Goal: Task Accomplishment & Management: Use online tool/utility

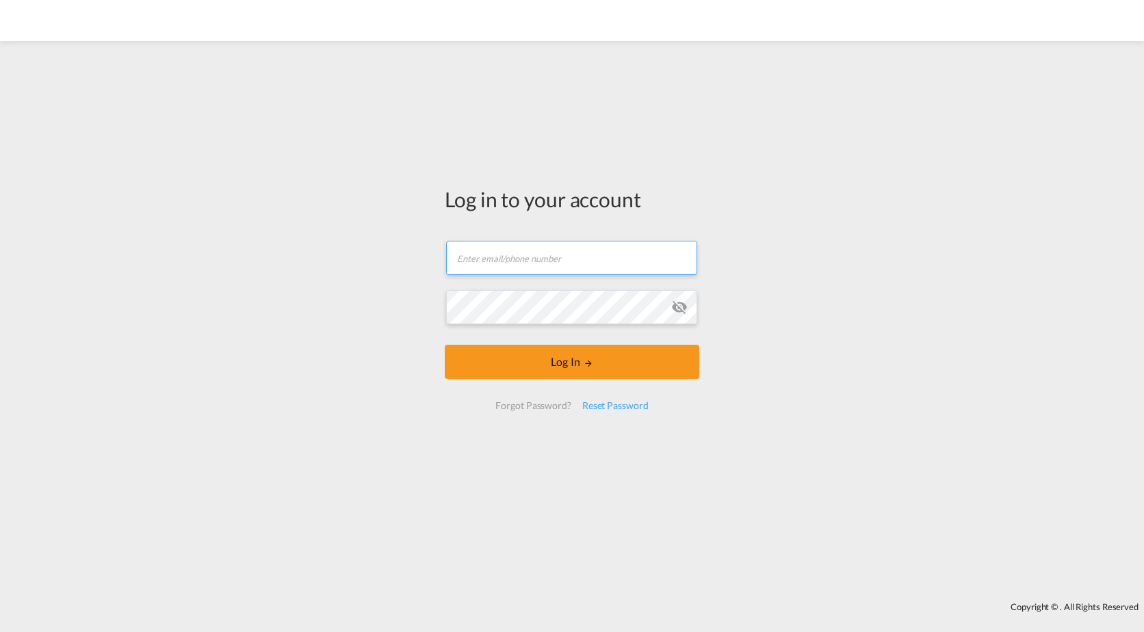
click at [547, 259] on input "text" at bounding box center [571, 258] width 251 height 34
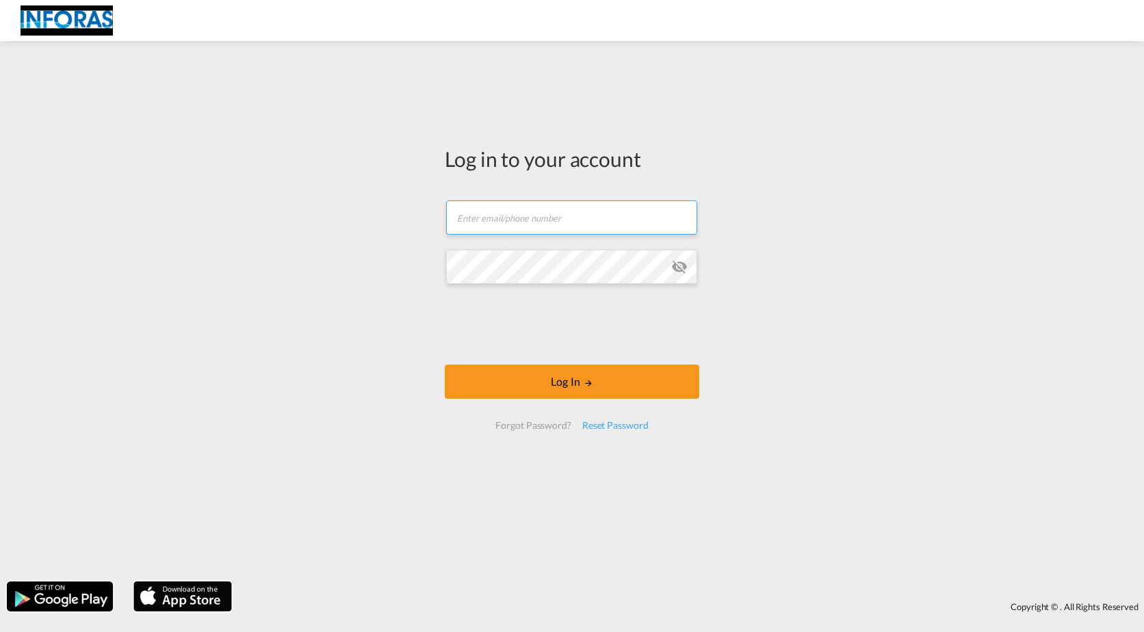
click at [531, 215] on input "text" at bounding box center [571, 217] width 251 height 34
click at [355, 228] on div "Log in to your account Email field is required Password field is required Log I…" at bounding box center [572, 311] width 1144 height 527
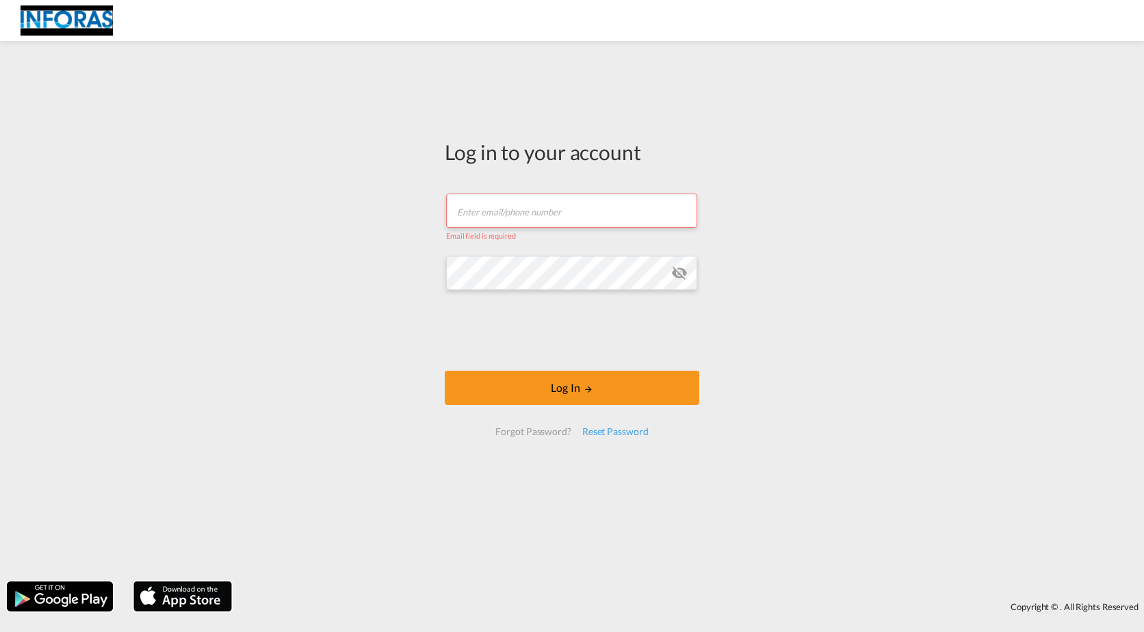
click at [503, 211] on input "text" at bounding box center [571, 211] width 251 height 34
click at [445, 371] on button "Log In" at bounding box center [572, 388] width 254 height 34
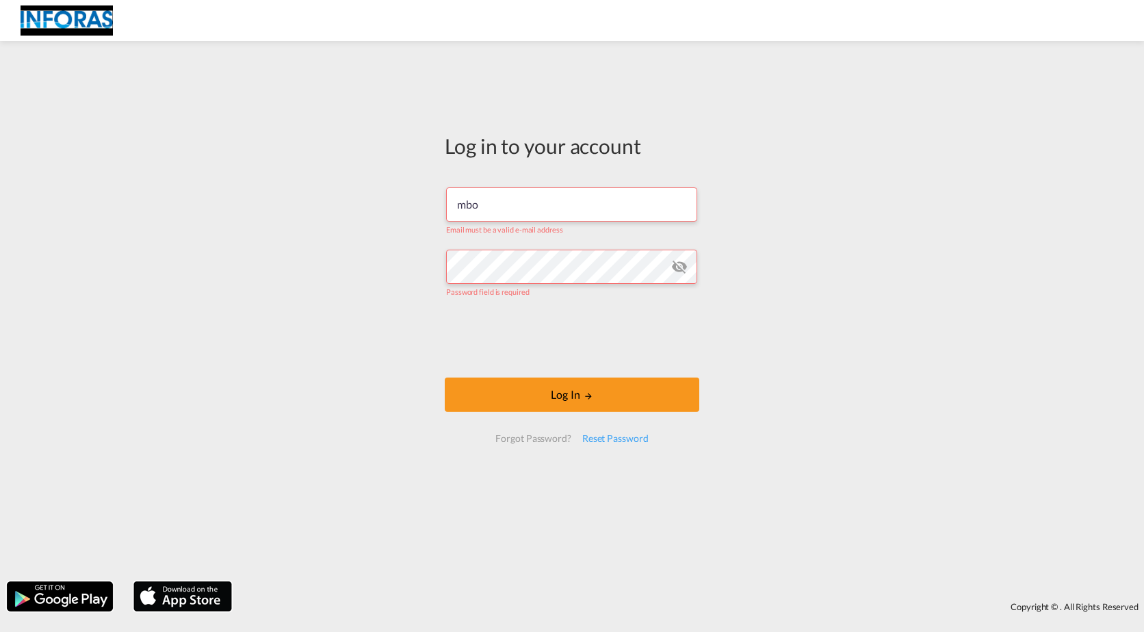
type input "[EMAIL_ADDRESS][PERSON_NAME][DOMAIN_NAME]"
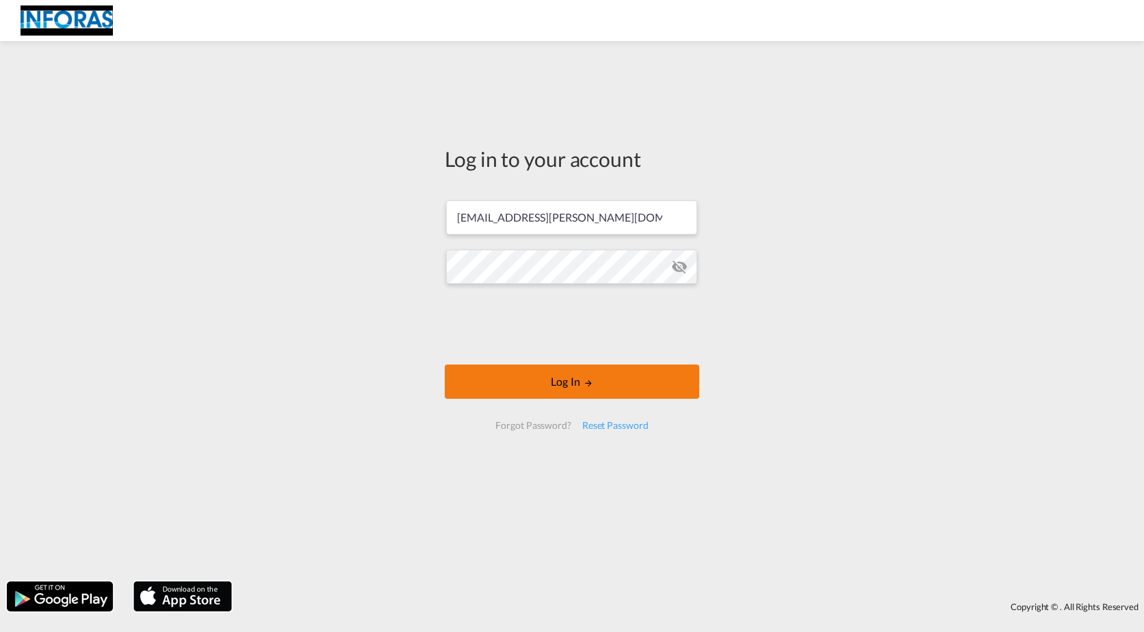
click at [579, 370] on button "Log In" at bounding box center [572, 382] width 254 height 34
